Goal: Communication & Community: Connect with others

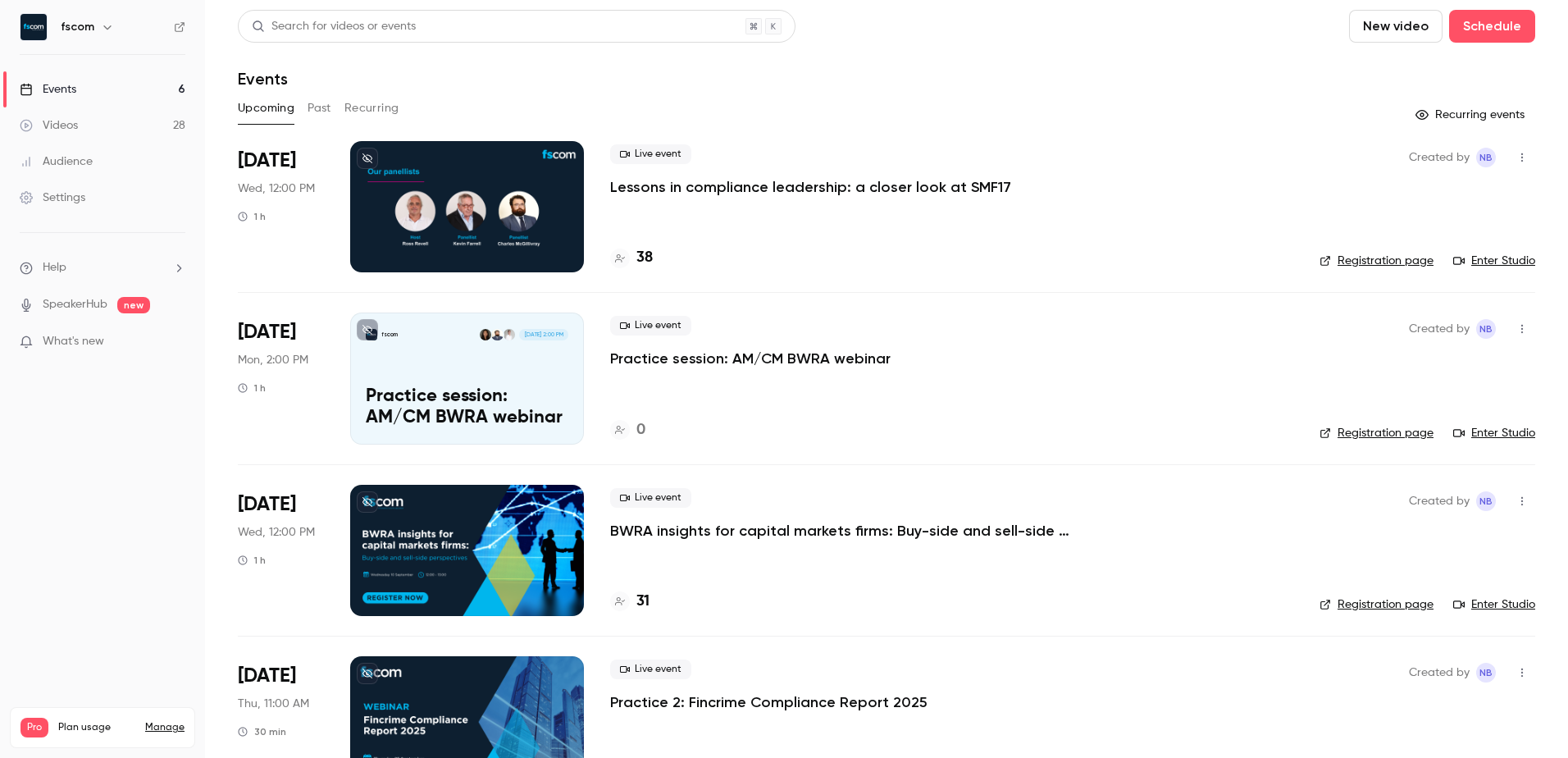
click at [1492, 260] on link "Enter Studio" at bounding box center [1493, 261] width 82 height 16
click at [1516, 156] on icon "button" at bounding box center [1522, 157] width 13 height 11
click at [1432, 239] on div "Invite to Studio" at bounding box center [1446, 242] width 125 height 16
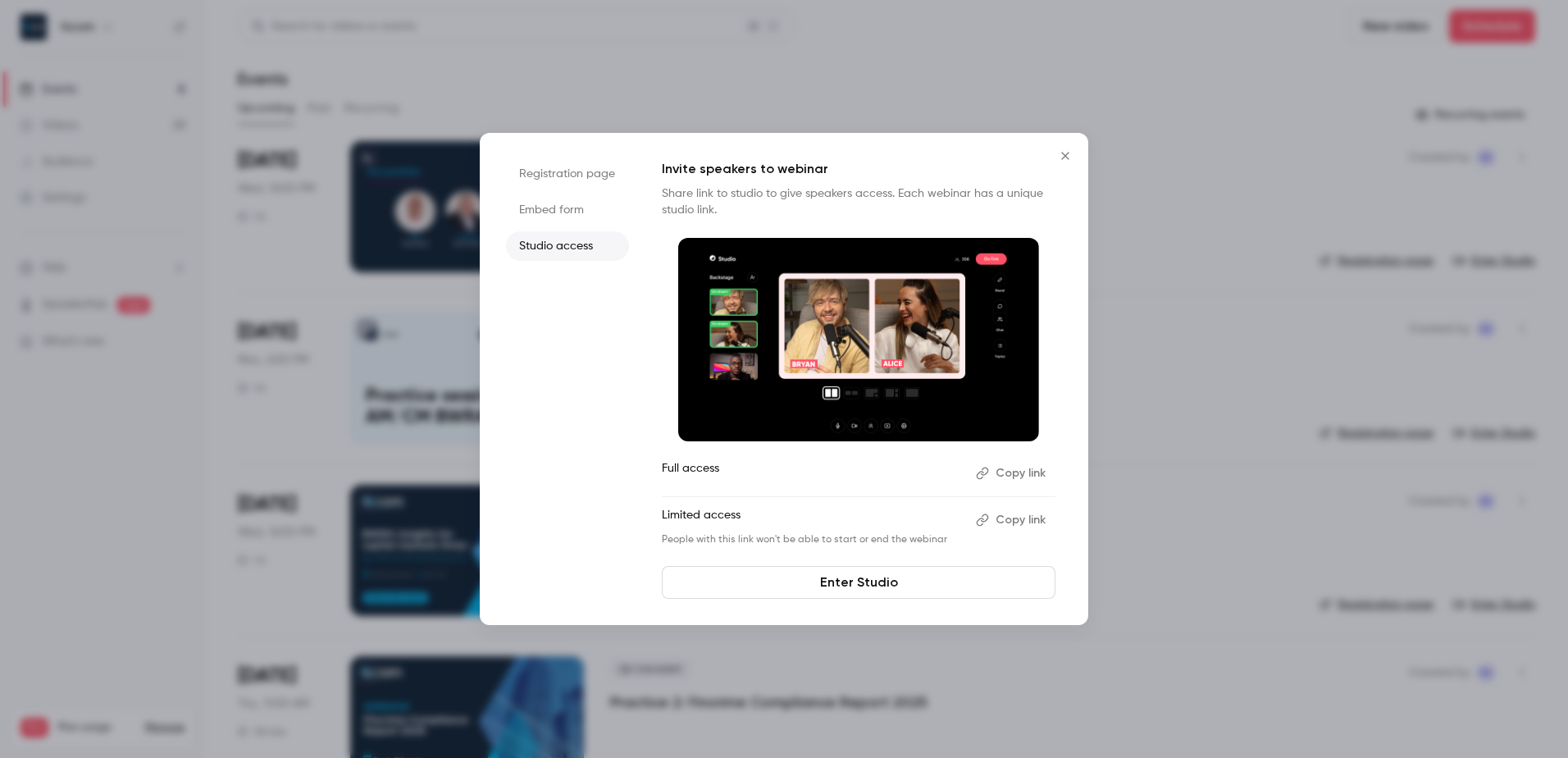
click at [1010, 525] on button "Copy link" at bounding box center [1012, 520] width 86 height 27
